Goal: Task Accomplishment & Management: Manage account settings

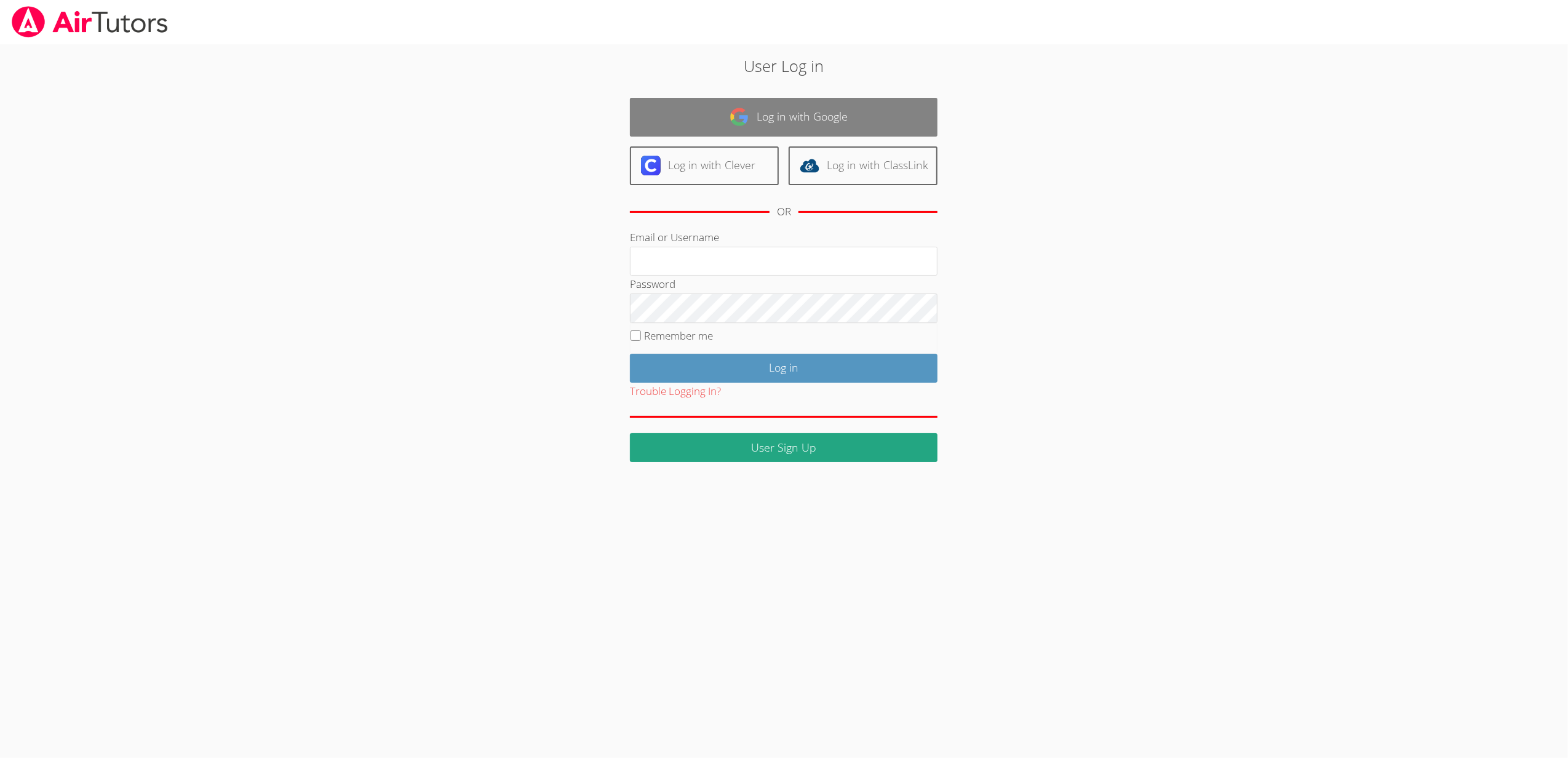
type input "[EMAIL_ADDRESS][DOMAIN_NAME]"
click at [761, 126] on link "Log in with Google" at bounding box center [783, 117] width 307 height 39
